Goal: Complete application form

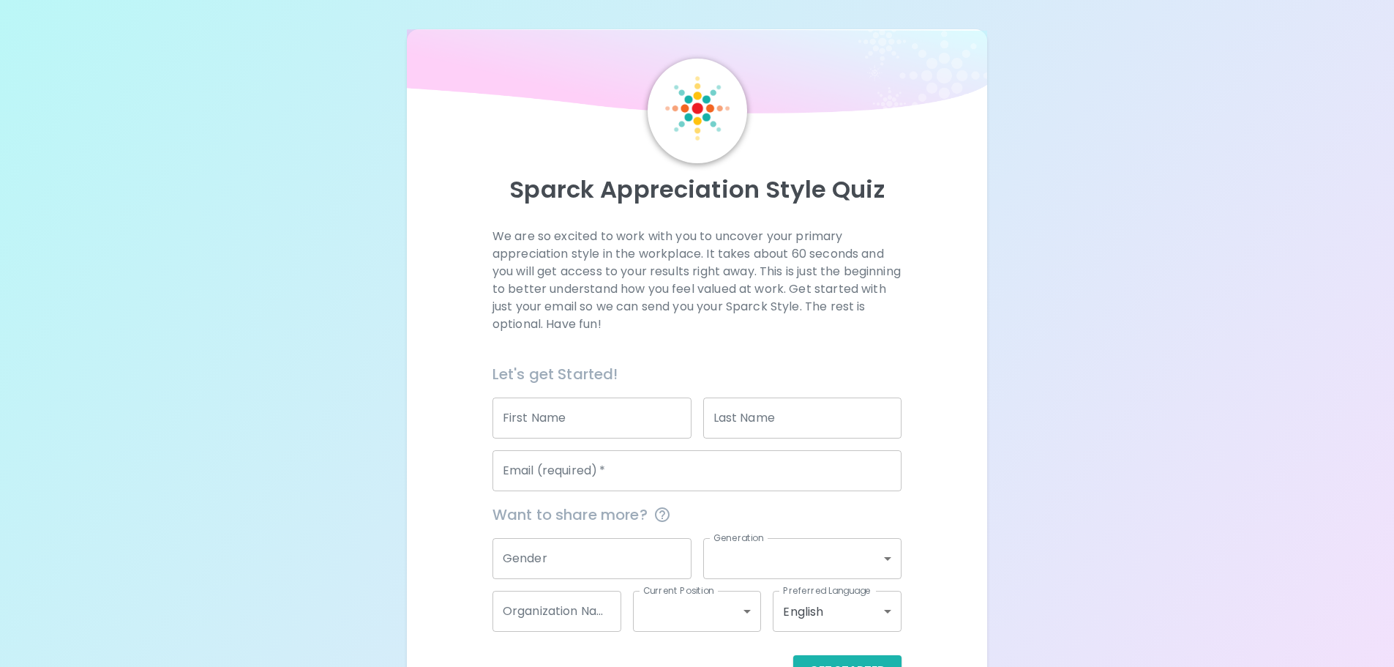
click at [594, 426] on input "First Name" at bounding box center [592, 417] width 199 height 41
type input "[PERSON_NAME]"
click at [750, 401] on div "Last Name Last Name" at bounding box center [802, 417] width 199 height 41
type input "[PERSON_NAME]"
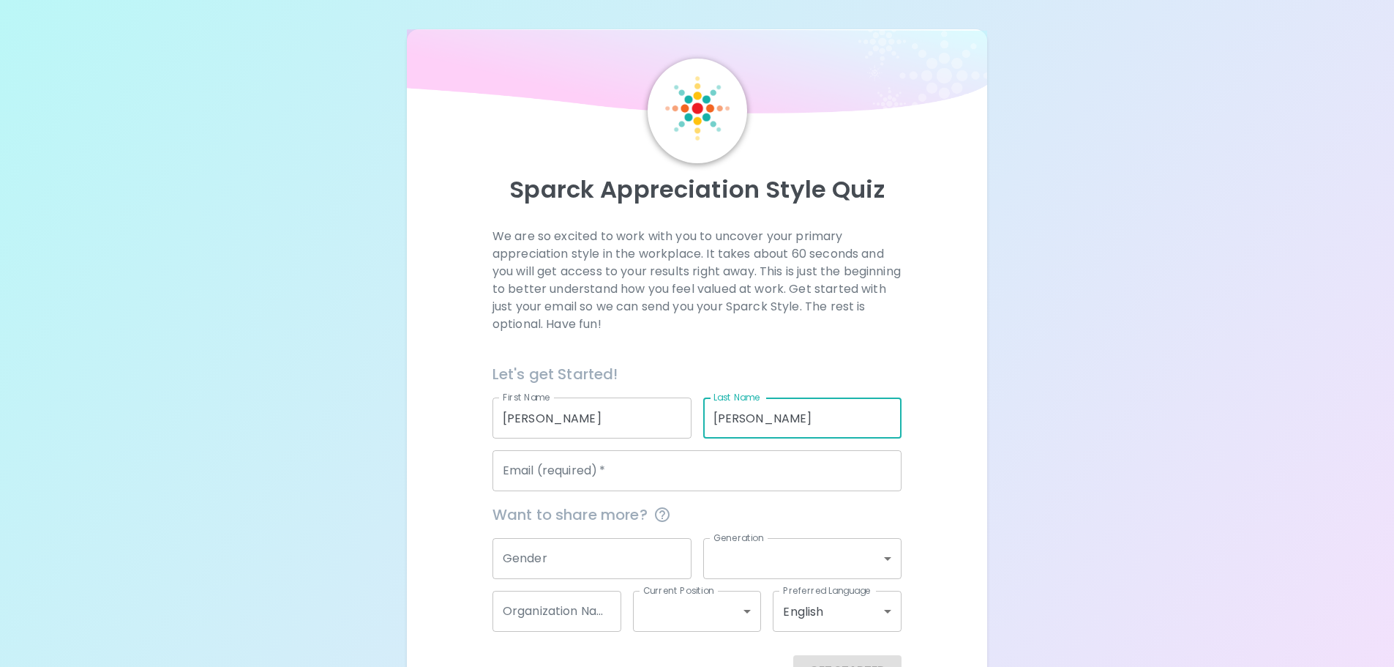
click at [646, 499] on div "Want to share more?" at bounding box center [691, 508] width 421 height 35
click at [646, 479] on input "Email (required)   *" at bounding box center [697, 470] width 409 height 41
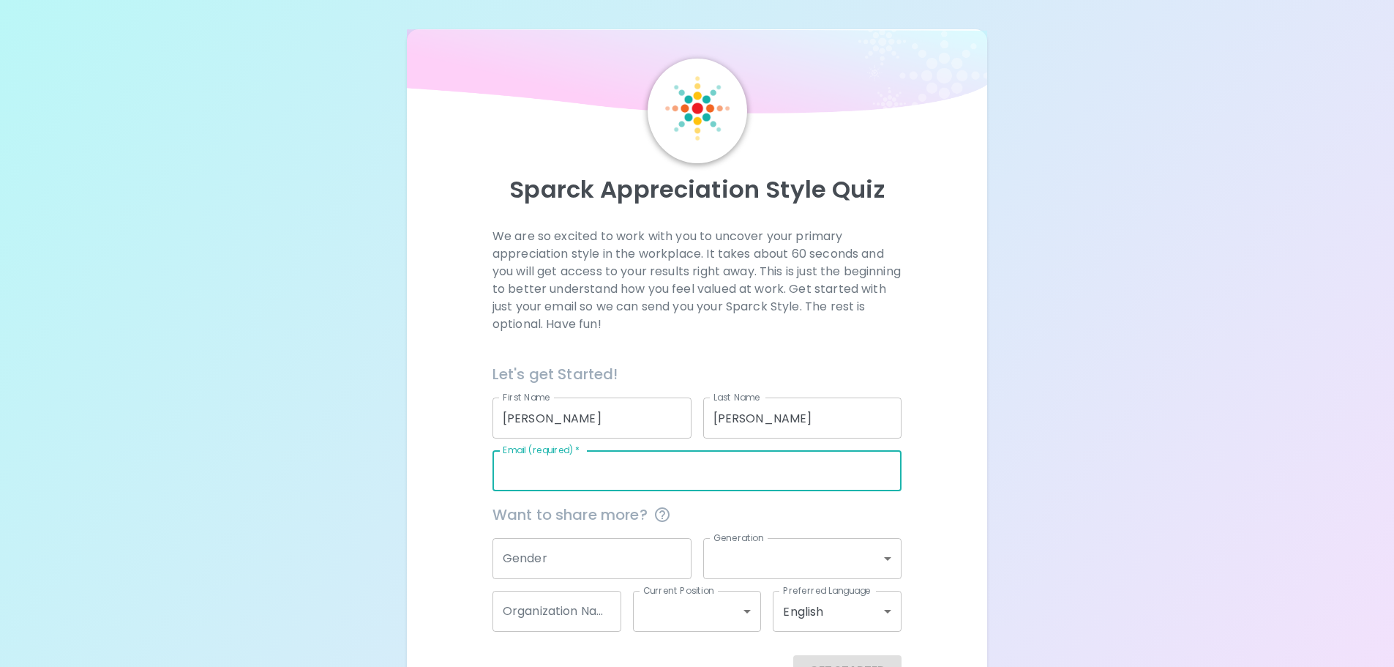
type input "[EMAIL_ADDRESS][DOMAIN_NAME]"
click at [601, 543] on input "Gender" at bounding box center [592, 558] width 199 height 41
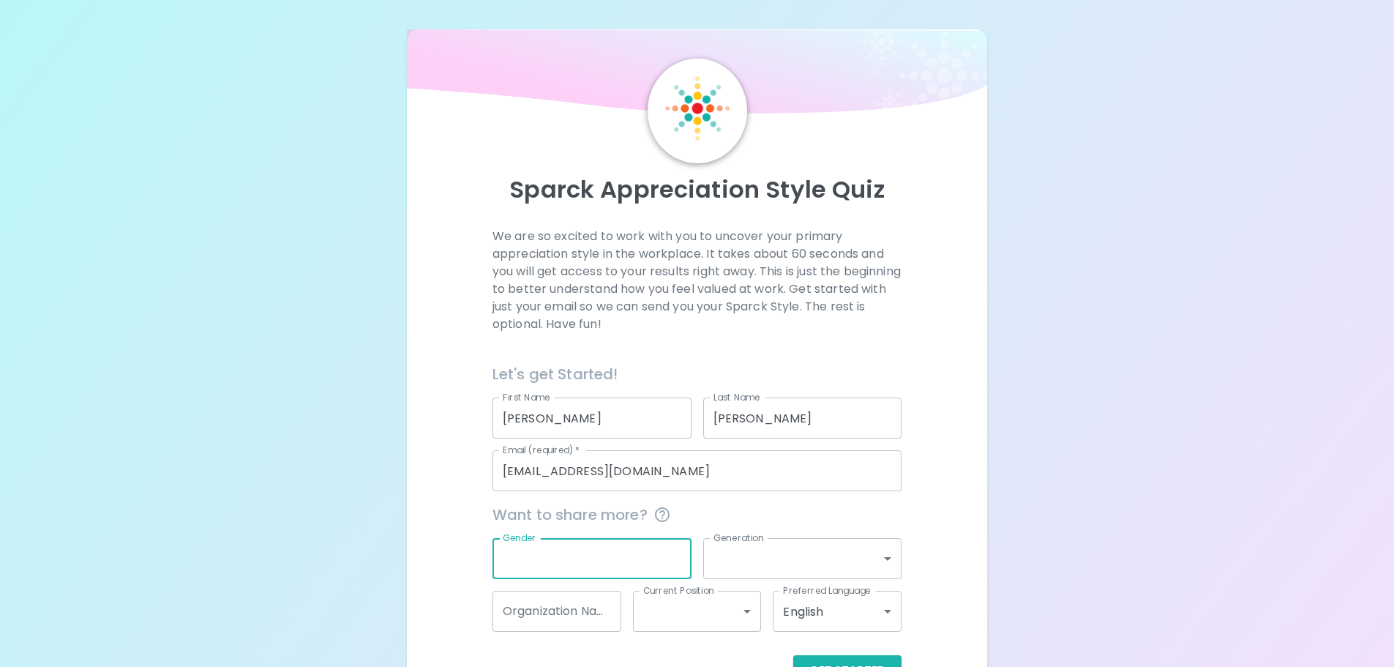
type input "[DEMOGRAPHIC_DATA]"
drag, startPoint x: 771, startPoint y: 531, endPoint x: 760, endPoint y: 564, distance: 35.4
click at [766, 541] on div "Generation ​ Generation" at bounding box center [797, 552] width 211 height 53
click at [760, 565] on body "Sparck Appreciation Style Quiz We are so excited to work with you to uncover yo…" at bounding box center [697, 369] width 1394 height 738
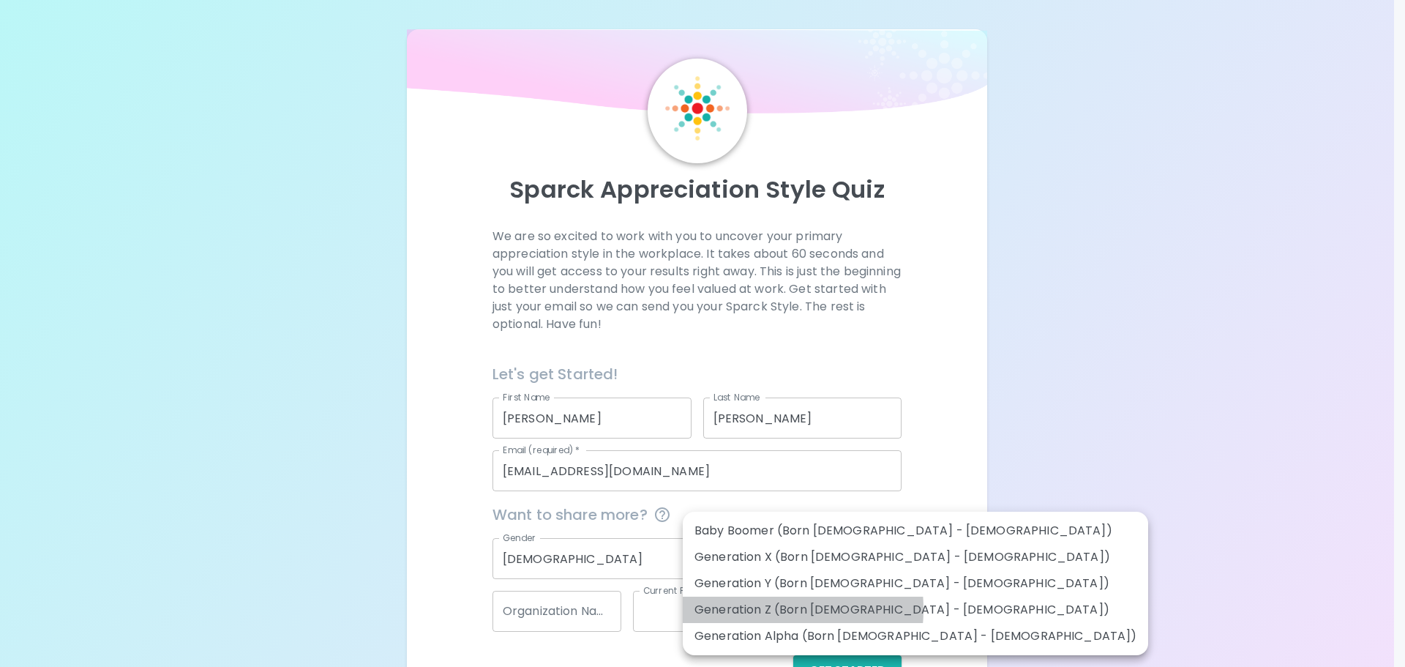
click at [752, 609] on li "Generation Z (Born [DEMOGRAPHIC_DATA] - [DEMOGRAPHIC_DATA])" at bounding box center [916, 610] width 466 height 26
type input "generation_z"
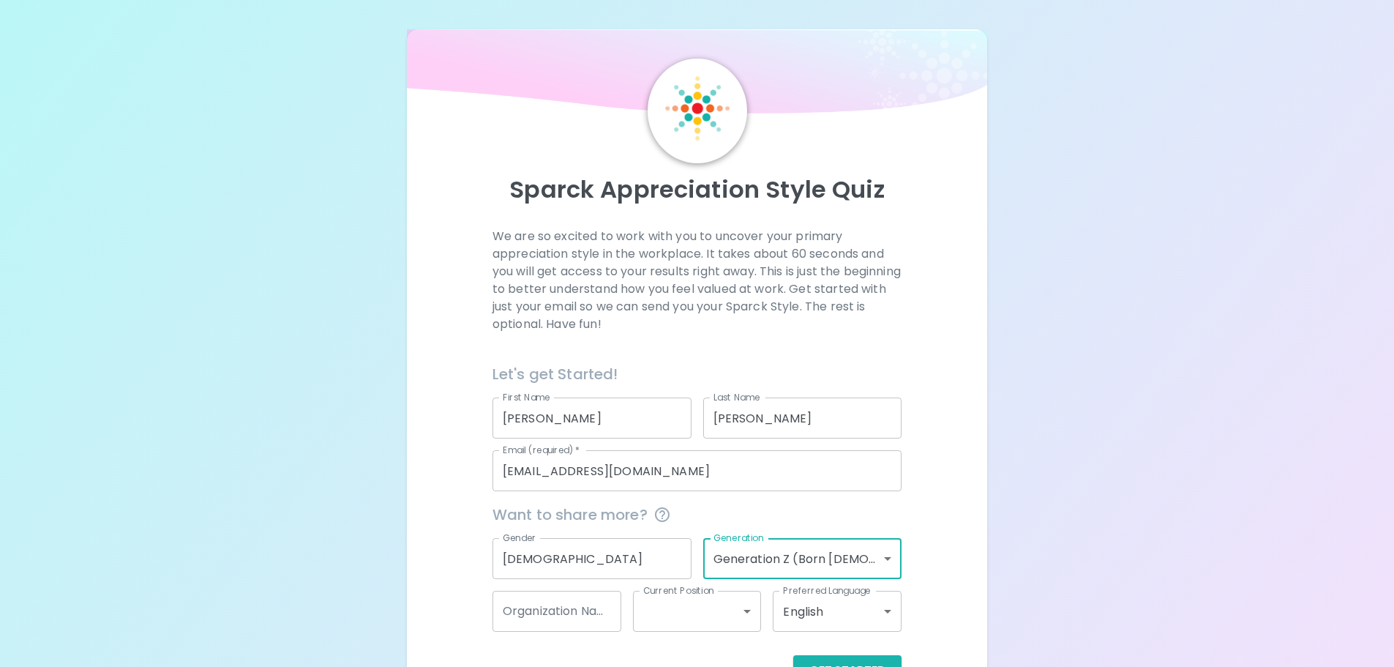
scroll to position [48, 0]
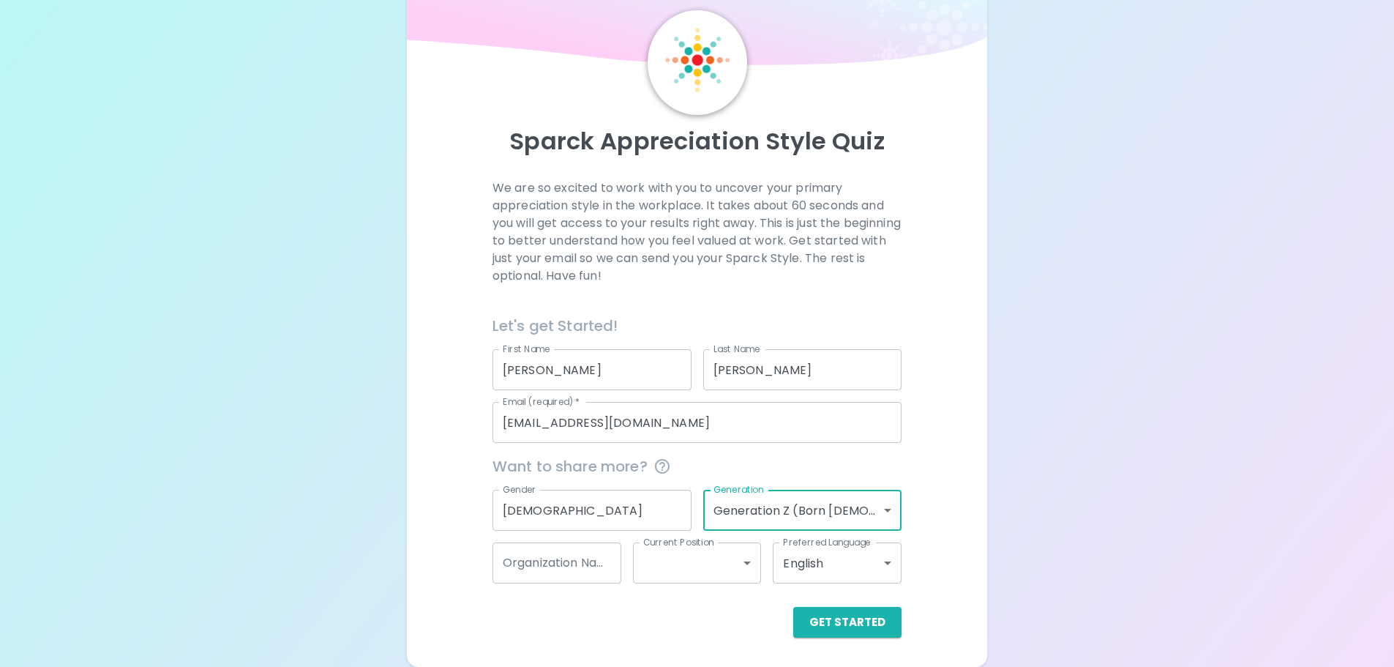
click at [591, 571] on input "Organization Name" at bounding box center [557, 562] width 129 height 41
type input "Prolink"
click at [643, 551] on body "Sparck Appreciation Style Quiz We are so excited to work with you to uncover yo…" at bounding box center [697, 321] width 1394 height 738
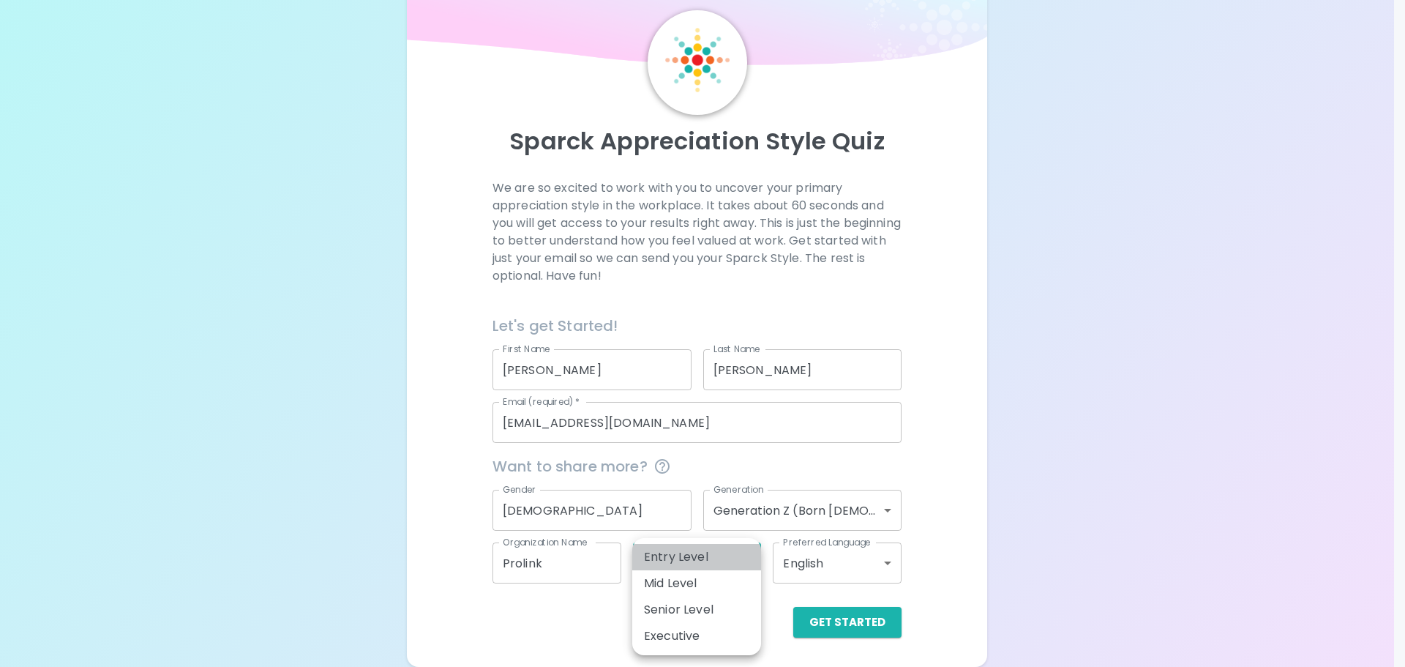
click at [659, 560] on li "Entry Level" at bounding box center [696, 557] width 129 height 26
type input "entry_level"
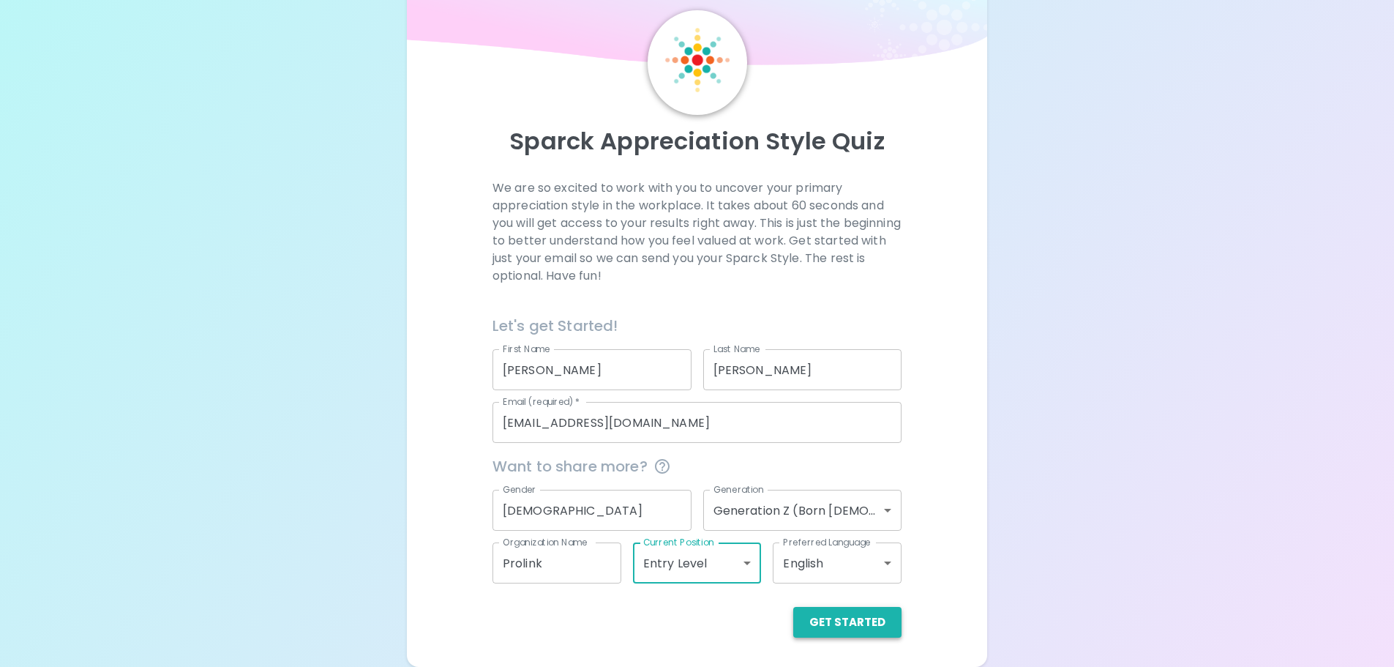
click at [852, 624] on button "Get Started" at bounding box center [847, 622] width 108 height 31
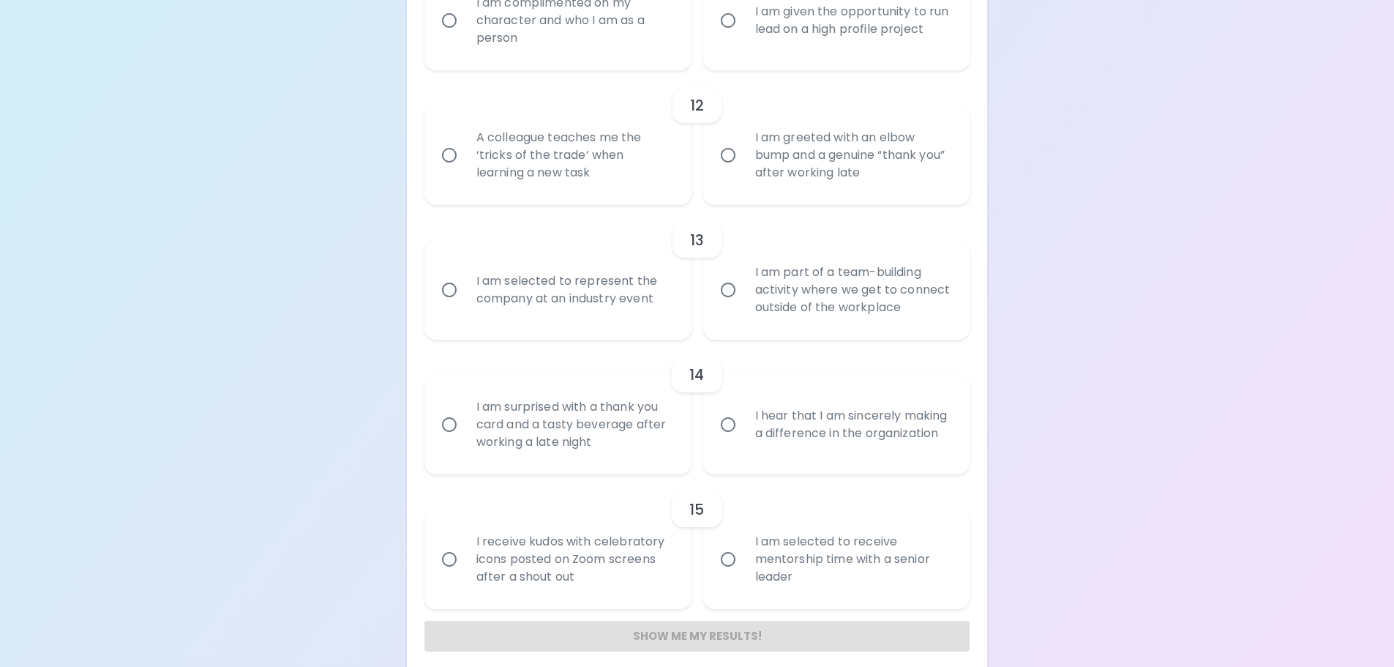
scroll to position [1776, 0]
